Goal: Task Accomplishment & Management: Manage account settings

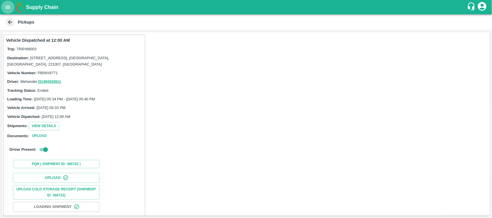
click at [8, 6] on icon "open drawer" at bounding box center [7, 6] width 5 height 3
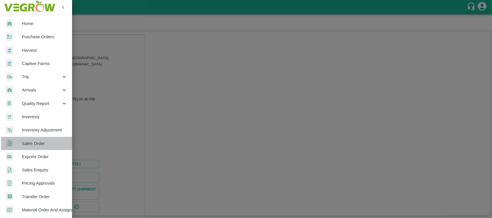
click at [35, 141] on span "Sales Order" at bounding box center [45, 144] width 46 height 6
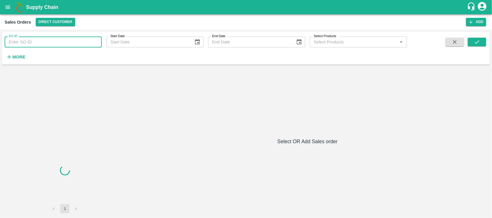
click at [32, 46] on input "SO ID" at bounding box center [53, 42] width 97 height 11
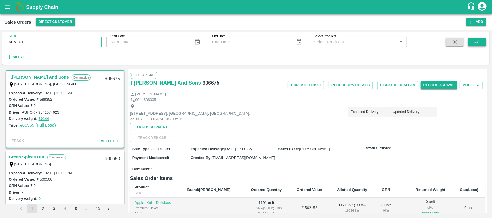
type input "606170"
click at [469, 46] on button "submit" at bounding box center [476, 42] width 18 height 9
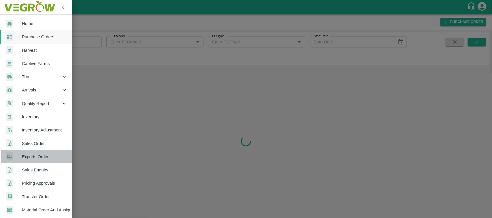
click at [41, 156] on span "Exports Order" at bounding box center [45, 157] width 46 height 6
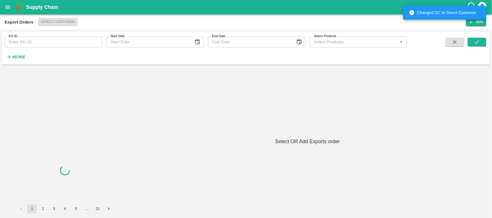
click at [31, 47] on input "EO ID" at bounding box center [53, 42] width 97 height 11
paste input "558"
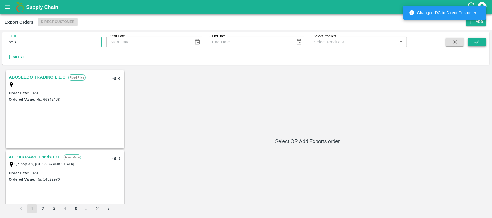
type input "558"
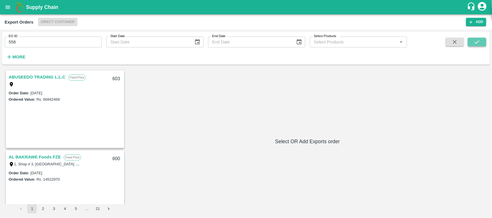
click at [477, 43] on icon "submit" at bounding box center [477, 42] width 6 height 6
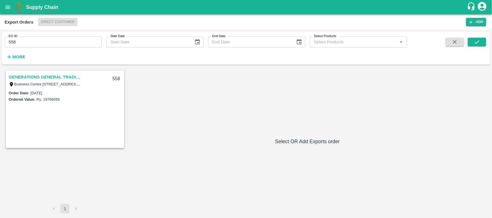
click at [43, 77] on link "GENERATIONS GENERAL TRADING LLC" at bounding box center [45, 76] width 72 height 7
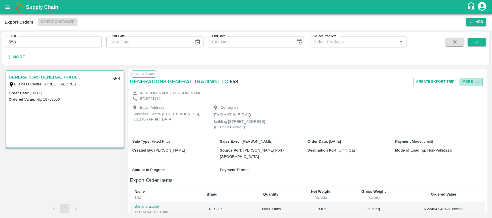
click at [471, 81] on button "More" at bounding box center [470, 82] width 23 height 8
click at [468, 108] on span "Edit" at bounding box center [471, 108] width 11 height 6
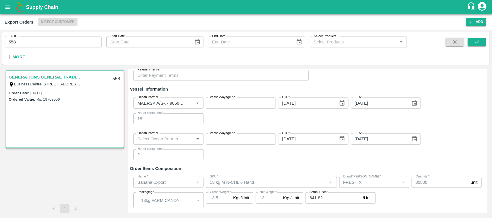
scroll to position [126, 0]
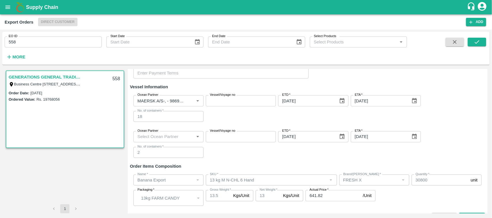
click at [330, 151] on div "Ocean Partner Ocean Partner Vessel/Voyage no Vessel/Voyage no ETD   * [DATE] ET…" at bounding box center [307, 145] width 355 height 36
